Goal: Information Seeking & Learning: Understand process/instructions

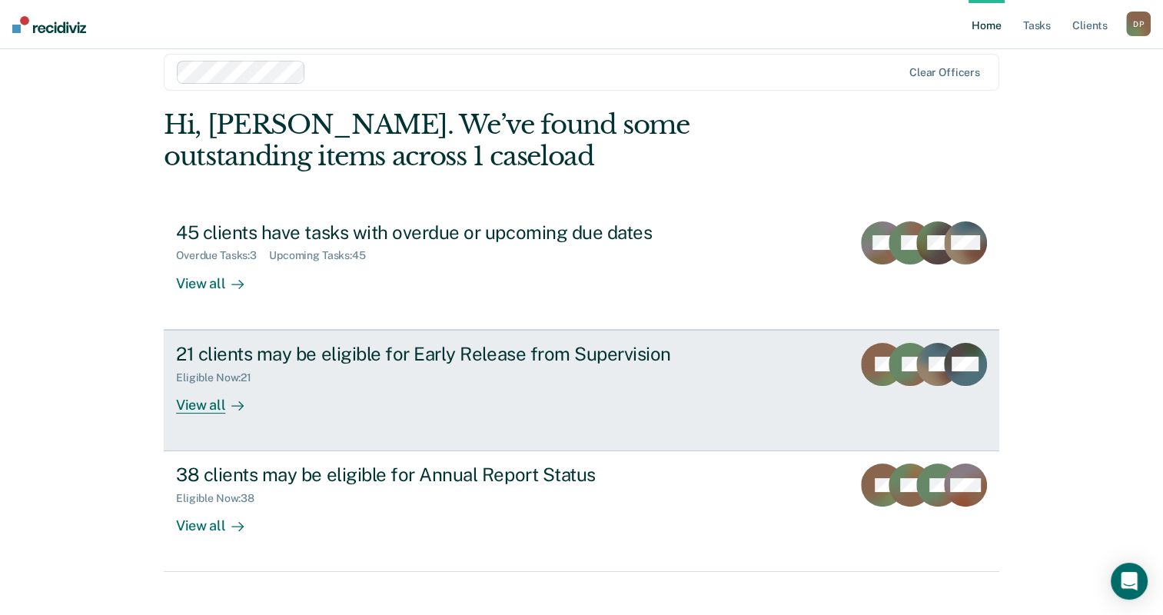
scroll to position [38, 0]
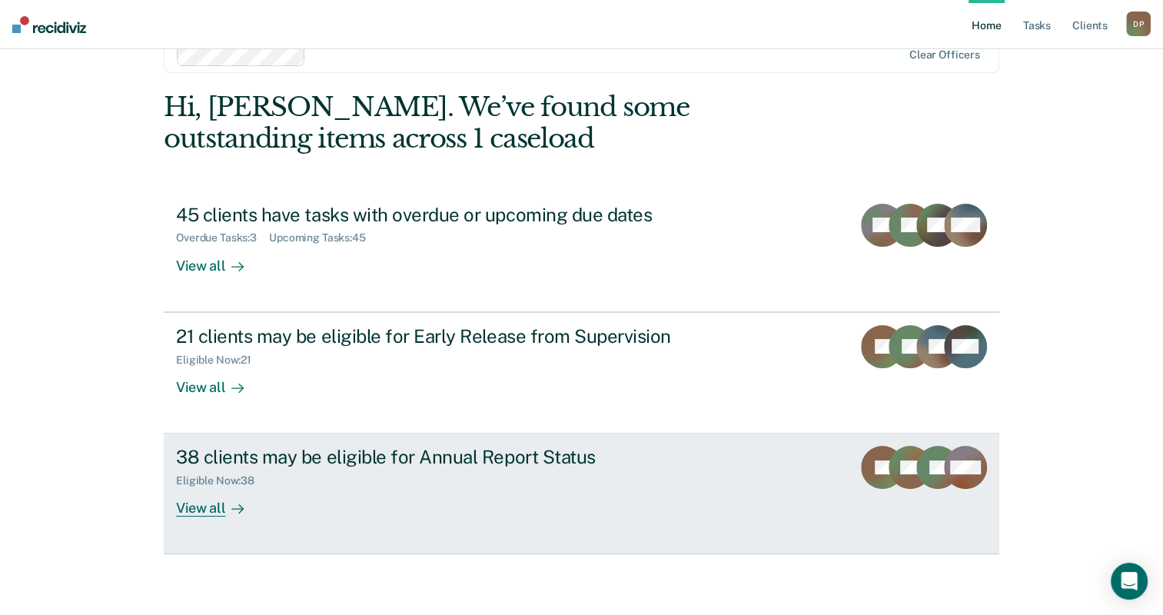
click at [225, 509] on div at bounding box center [234, 509] width 18 height 18
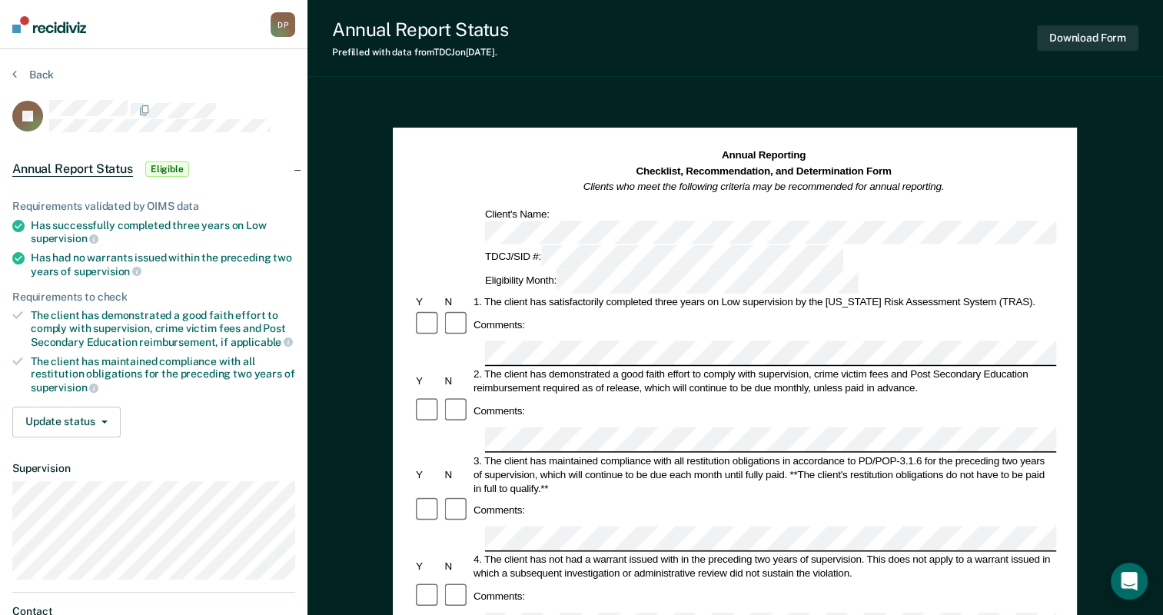
click at [277, 132] on article "JS Annual Report Status Eligible Requirements validated by OIMS data Has succes…" at bounding box center [153, 394] width 283 height 589
click at [31, 75] on button "Back" at bounding box center [33, 75] width 42 height 14
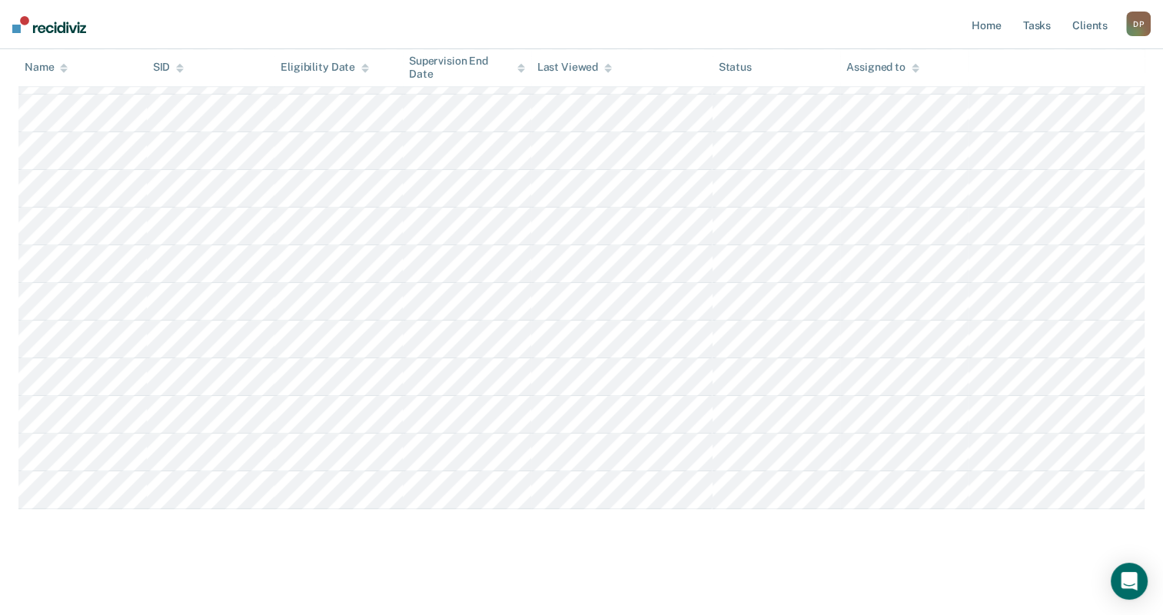
scroll to position [1245, 0]
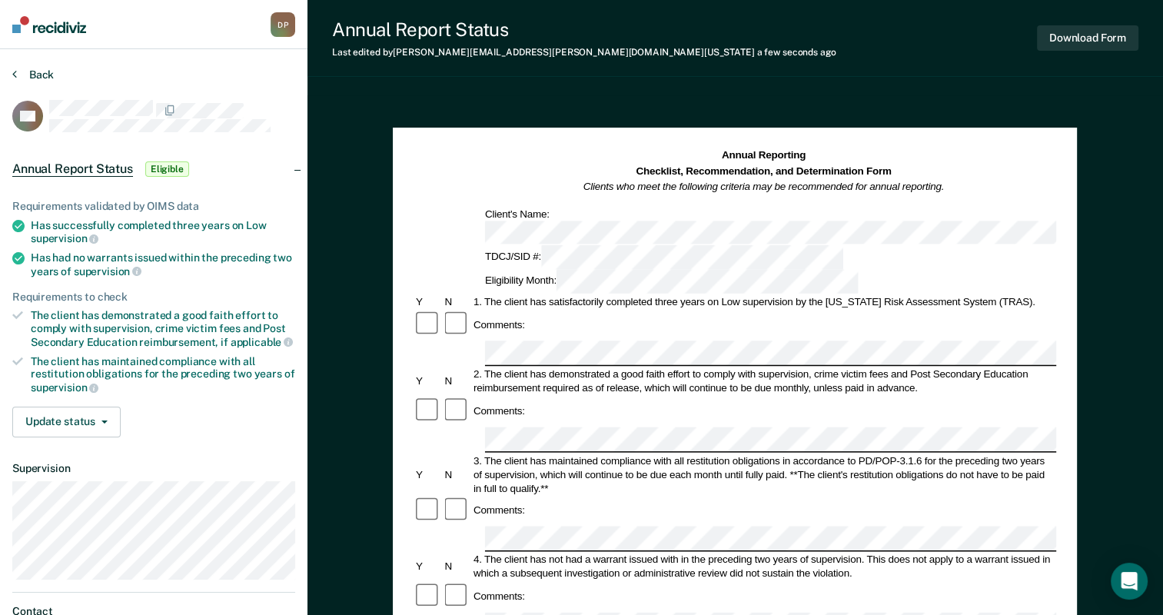
click at [35, 74] on button "Back" at bounding box center [33, 75] width 42 height 14
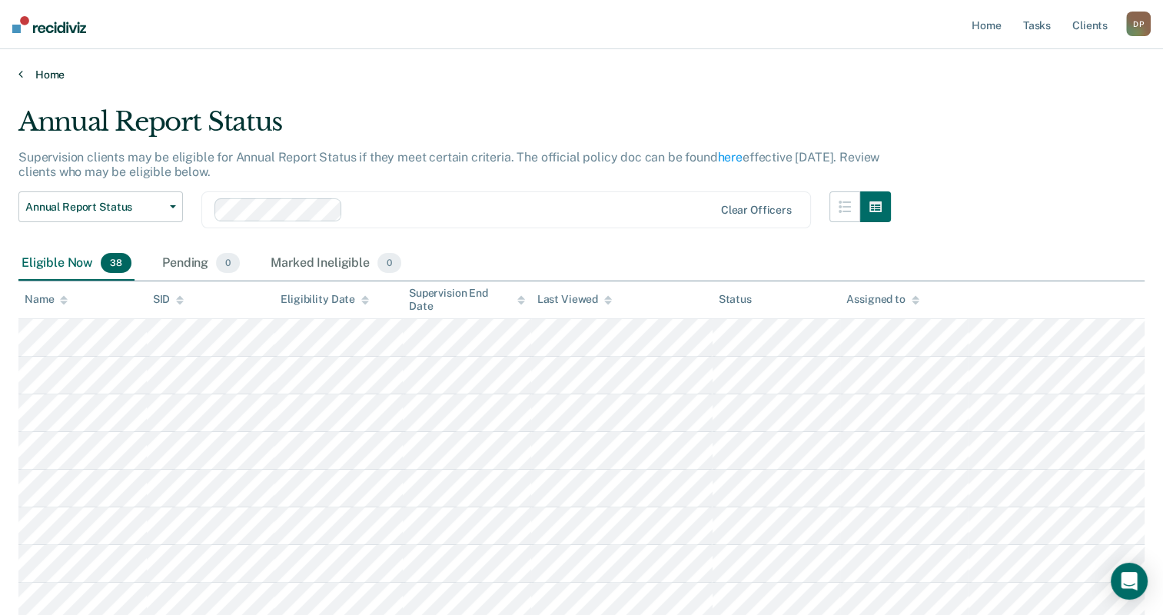
click at [18, 72] on icon at bounding box center [20, 74] width 5 height 12
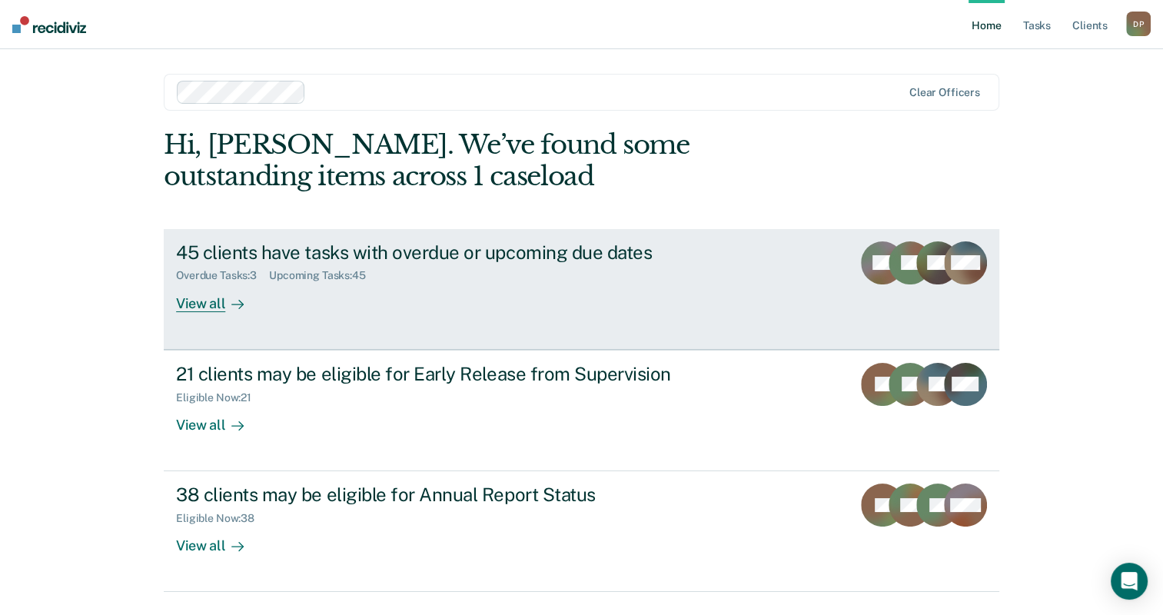
click at [403, 254] on div "45 clients have tasks with overdue or upcoming due dates" at bounding box center [446, 252] width 540 height 22
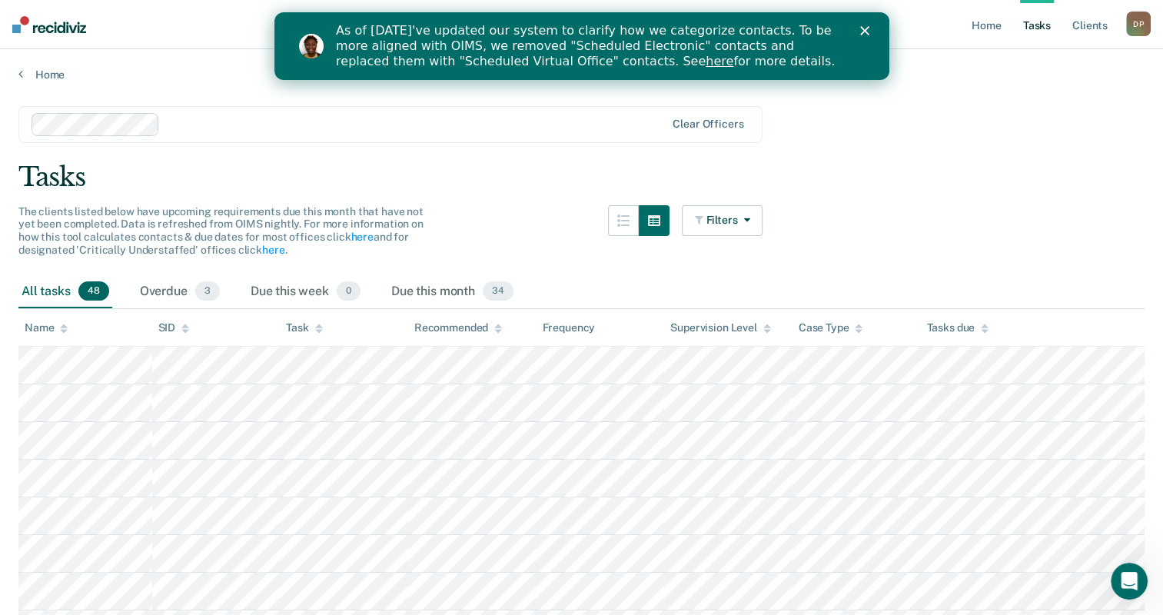
click at [507, 183] on div "Tasks" at bounding box center [581, 177] width 1126 height 32
click at [864, 31] on polygon "Close" at bounding box center [864, 30] width 9 height 9
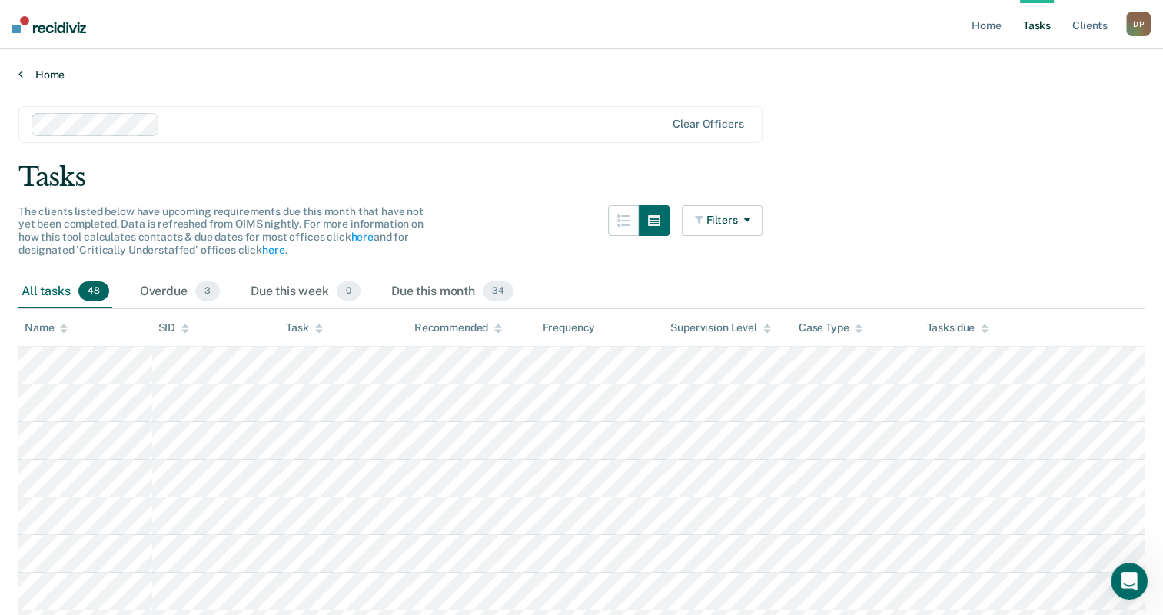
click at [27, 79] on link "Home" at bounding box center [581, 75] width 1126 height 14
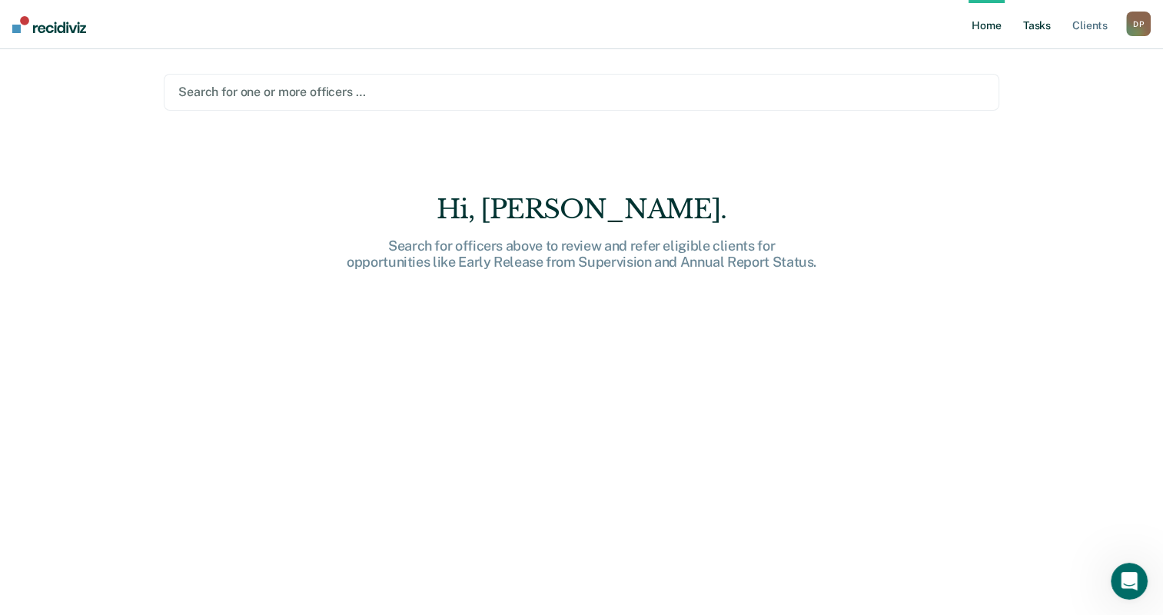
click at [1046, 22] on link "Tasks" at bounding box center [1037, 24] width 34 height 49
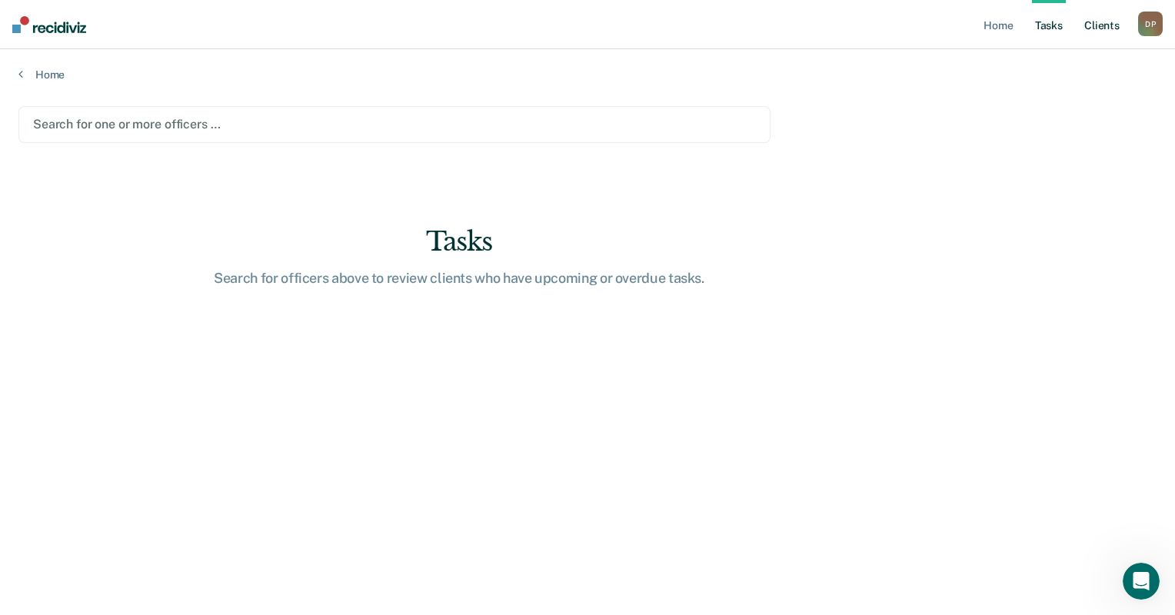
click at [1099, 29] on link "Client s" at bounding box center [1102, 24] width 42 height 49
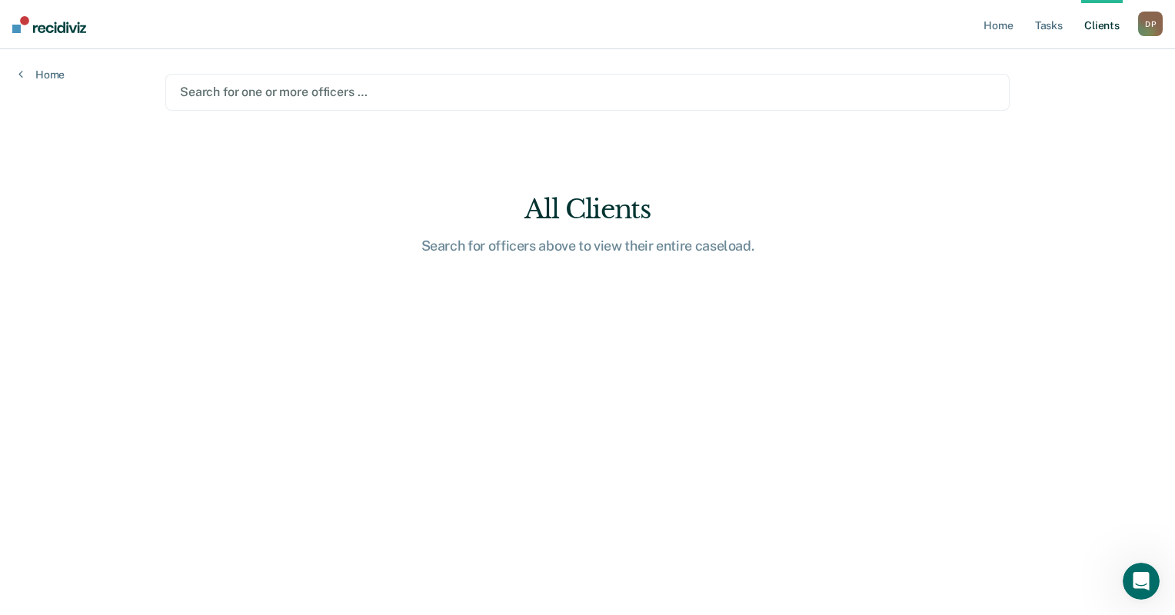
click at [1145, 28] on div "D P" at bounding box center [1150, 24] width 25 height 25
click at [1056, 85] on link "How it works" at bounding box center [1088, 81] width 124 height 13
